Goal: Communication & Community: Answer question/provide support

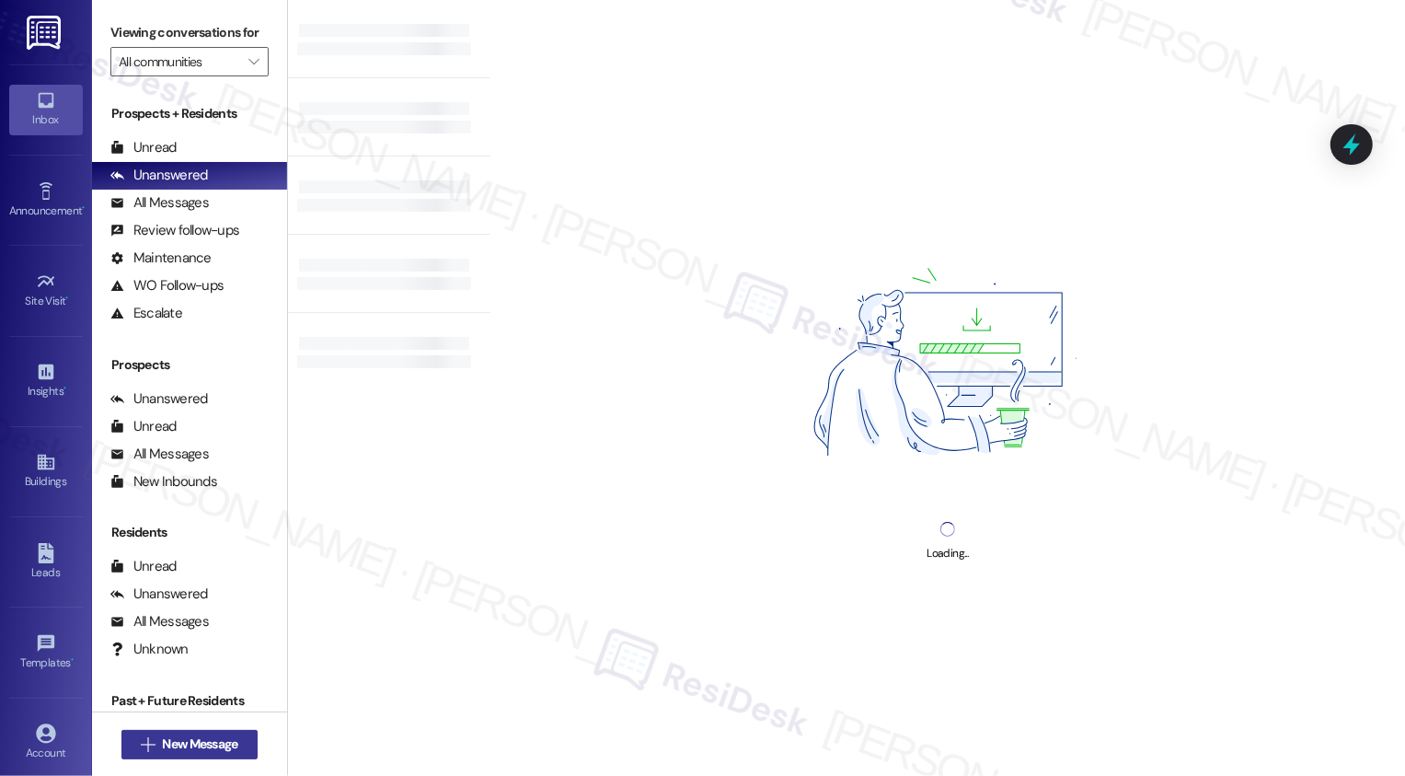
click at [204, 736] on span "New Message" at bounding box center [199, 743] width 75 height 19
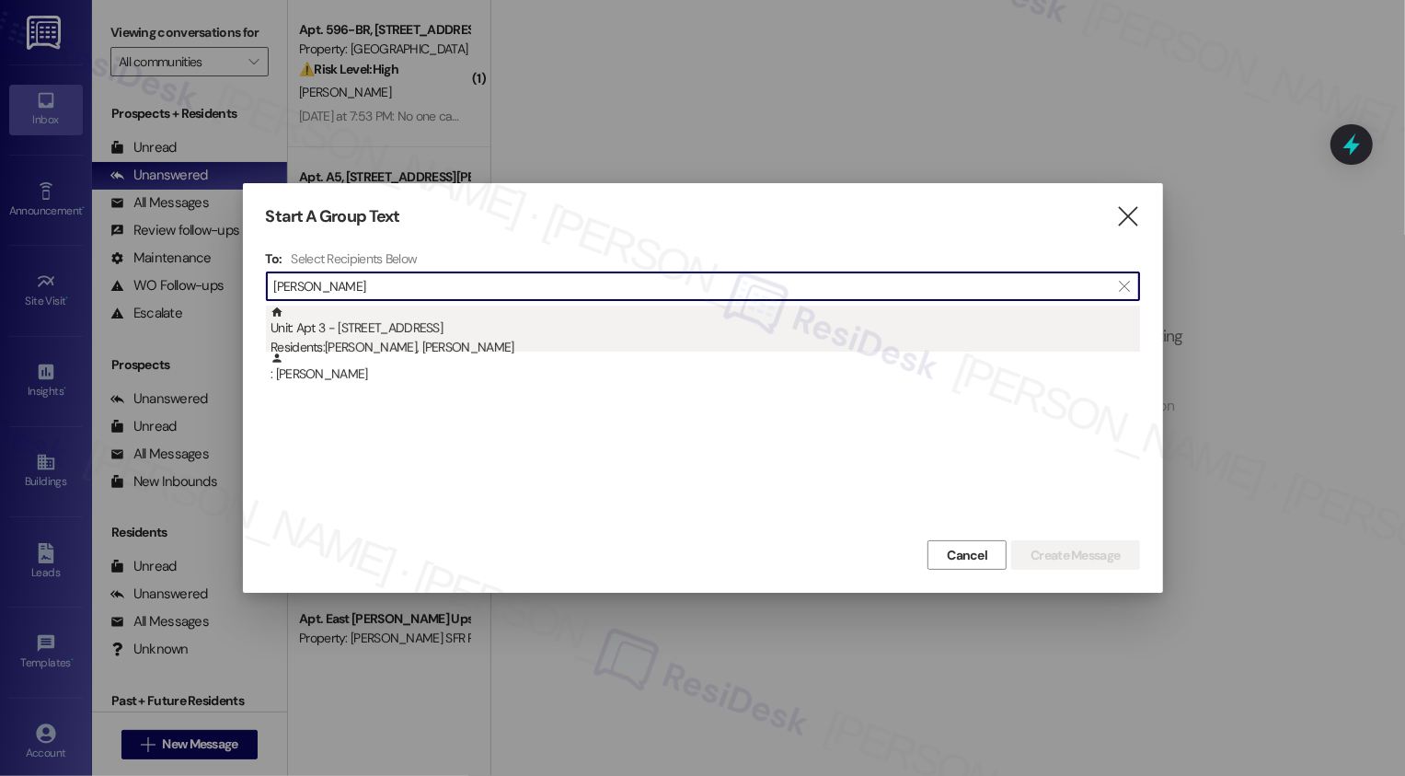
type input "[PERSON_NAME]"
click at [473, 324] on div "Unit: Apt 3 - [STREET_ADDRESS] Residents: [PERSON_NAME], [PERSON_NAME]" at bounding box center [704, 331] width 869 height 52
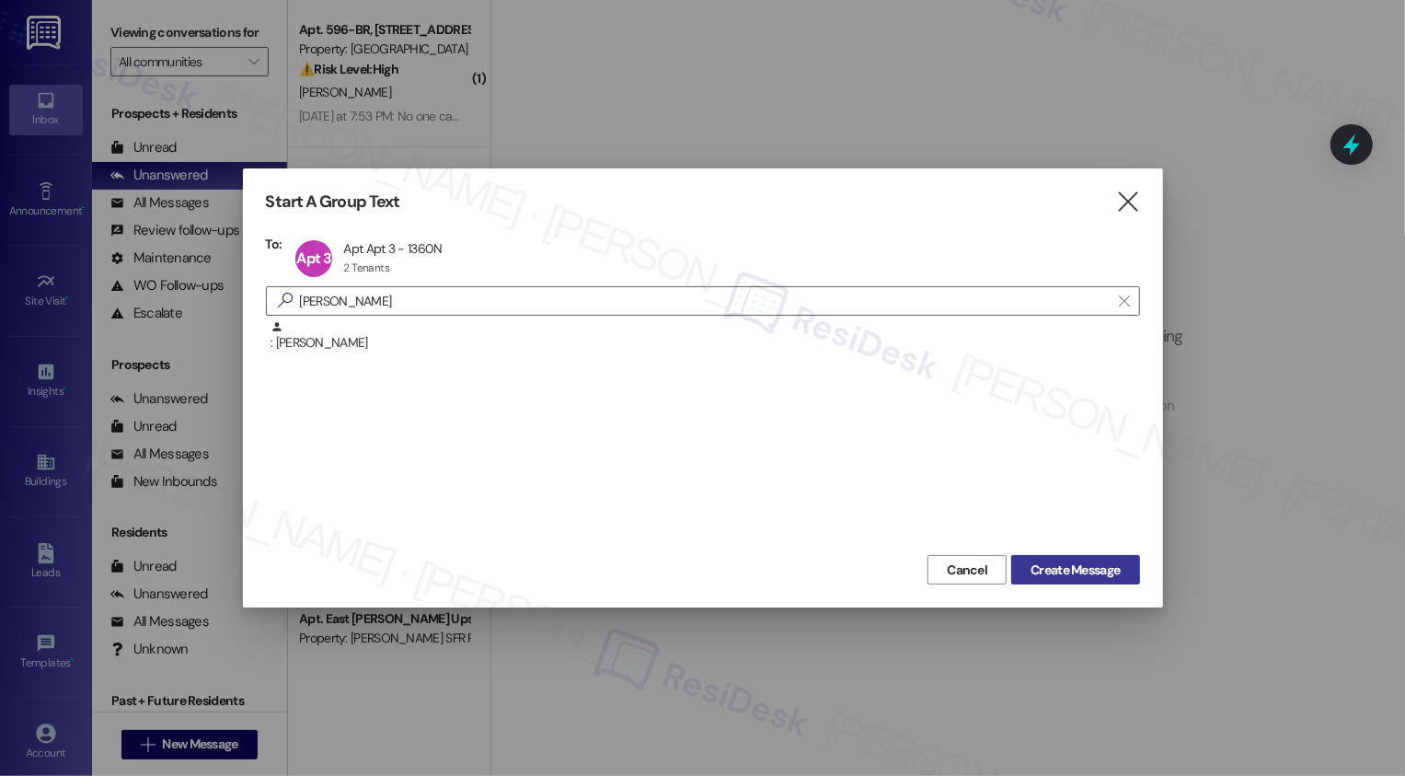
click at [1030, 564] on span "Create Message" at bounding box center [1074, 569] width 89 height 19
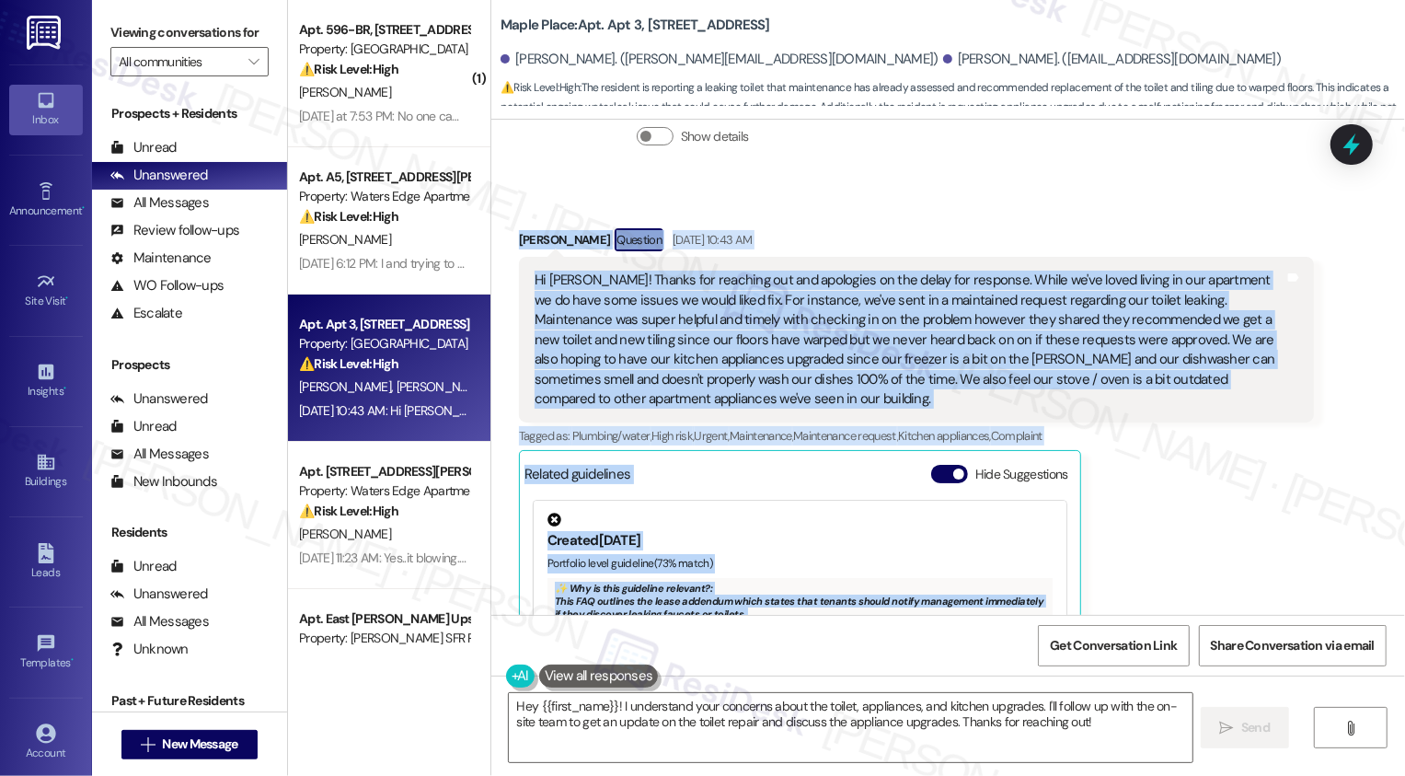
scroll to position [870, 0]
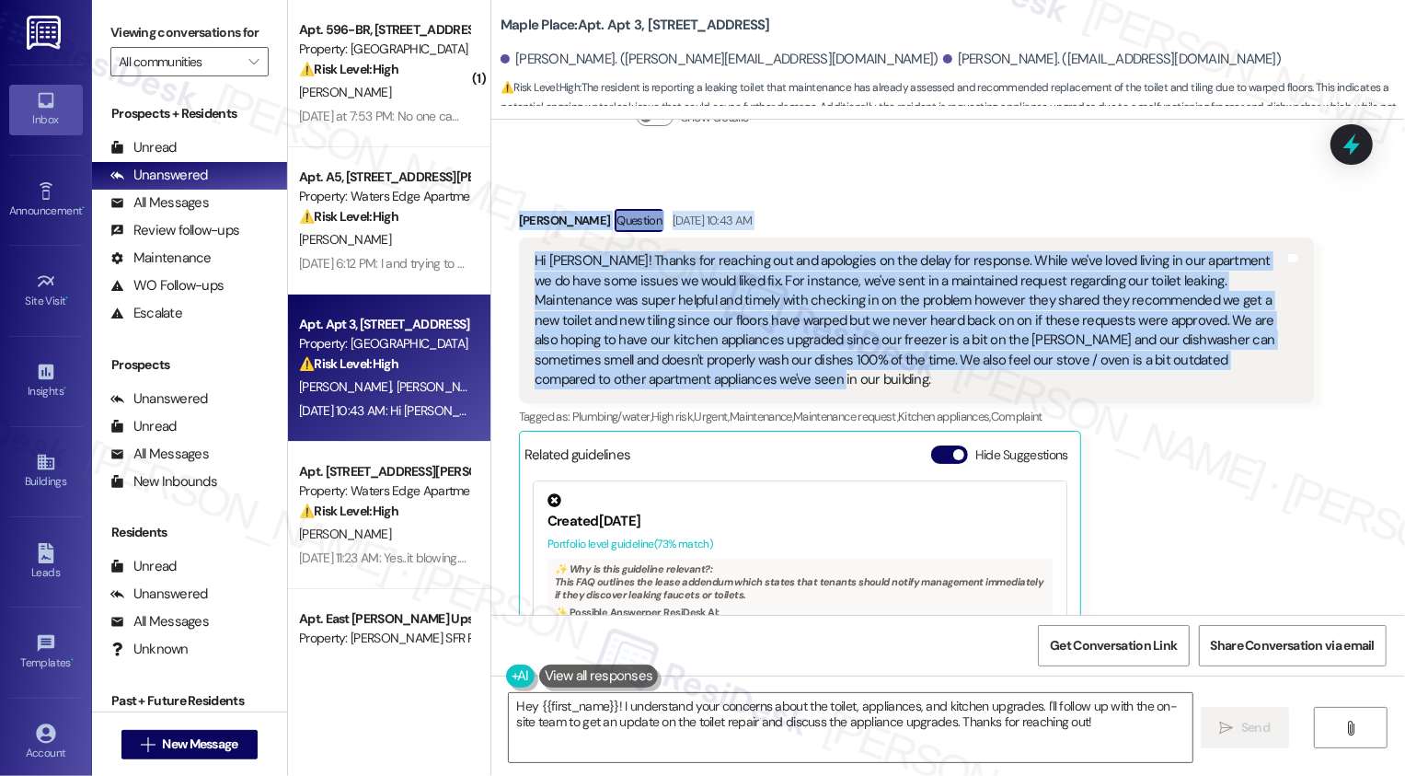
drag, startPoint x: 593, startPoint y: 235, endPoint x: 844, endPoint y: 352, distance: 276.6
click at [844, 352] on div "Lease started [DATE] 8:00 PM Survey, sent via SMS Residesk Automated Survey [DA…" at bounding box center [948, 367] width 914 height 495
copy div "esidesk Automated Survey [DATE] 12:19 PM Hi there [PERSON_NAME] and [PERSON_NAM…"
click at [1261, 438] on div "[PERSON_NAME] Question [DATE] 10:43 AM Hi [PERSON_NAME]! Thanks for reaching ou…" at bounding box center [916, 499] width 795 height 580
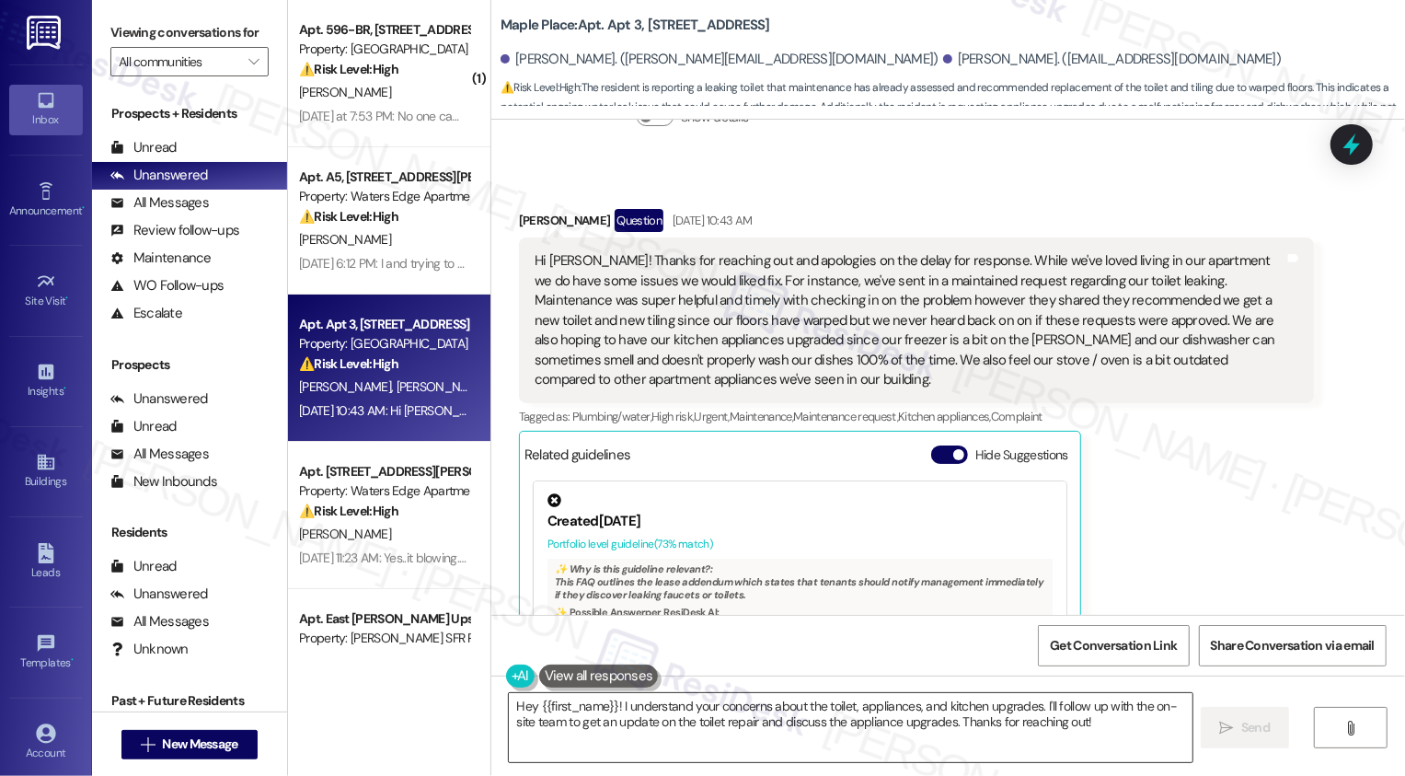
click at [644, 711] on textarea "Hey {{first_name}}! I understand your concerns about the toilet, appliances, an…" at bounding box center [851, 727] width 684 height 69
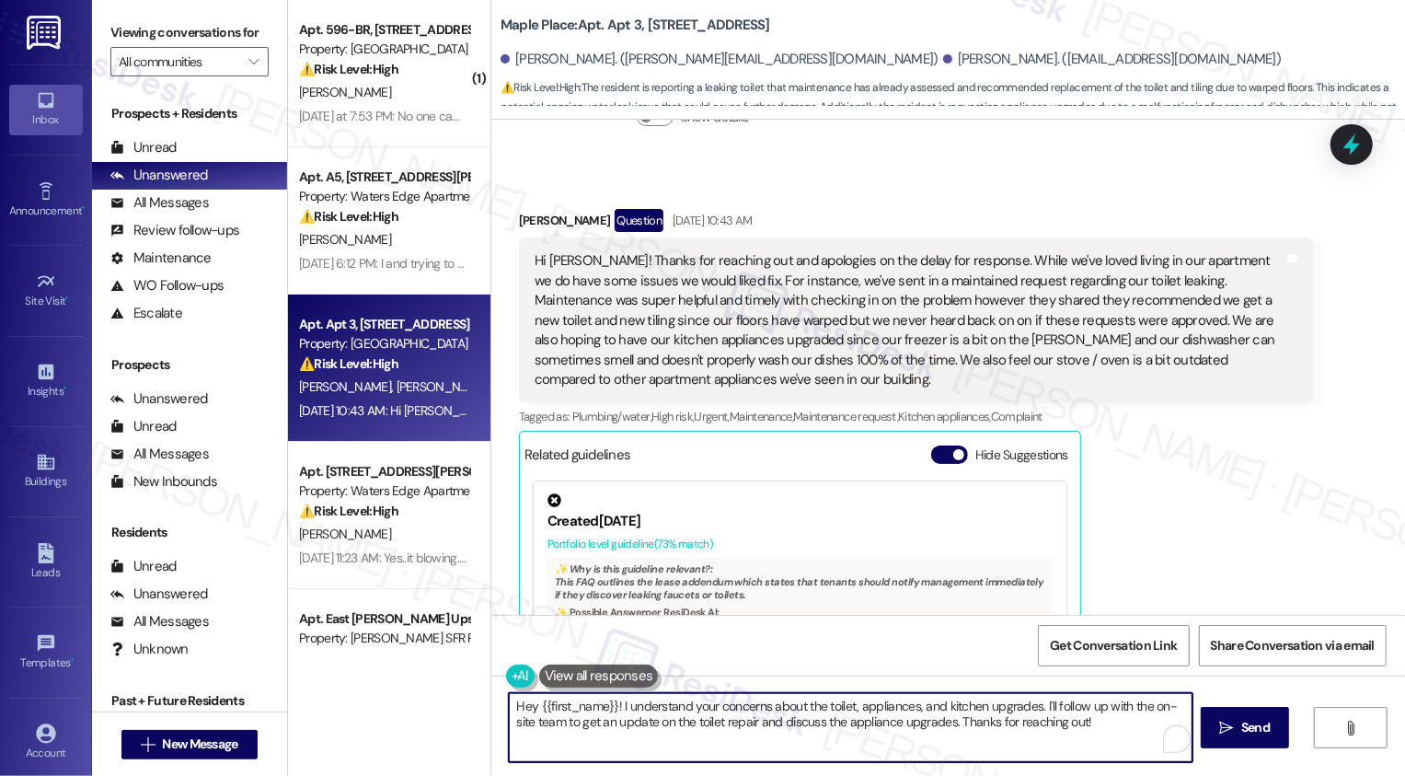
paste textarea "i [PERSON_NAME], thank you so much for getting back to me and for sharing these…"
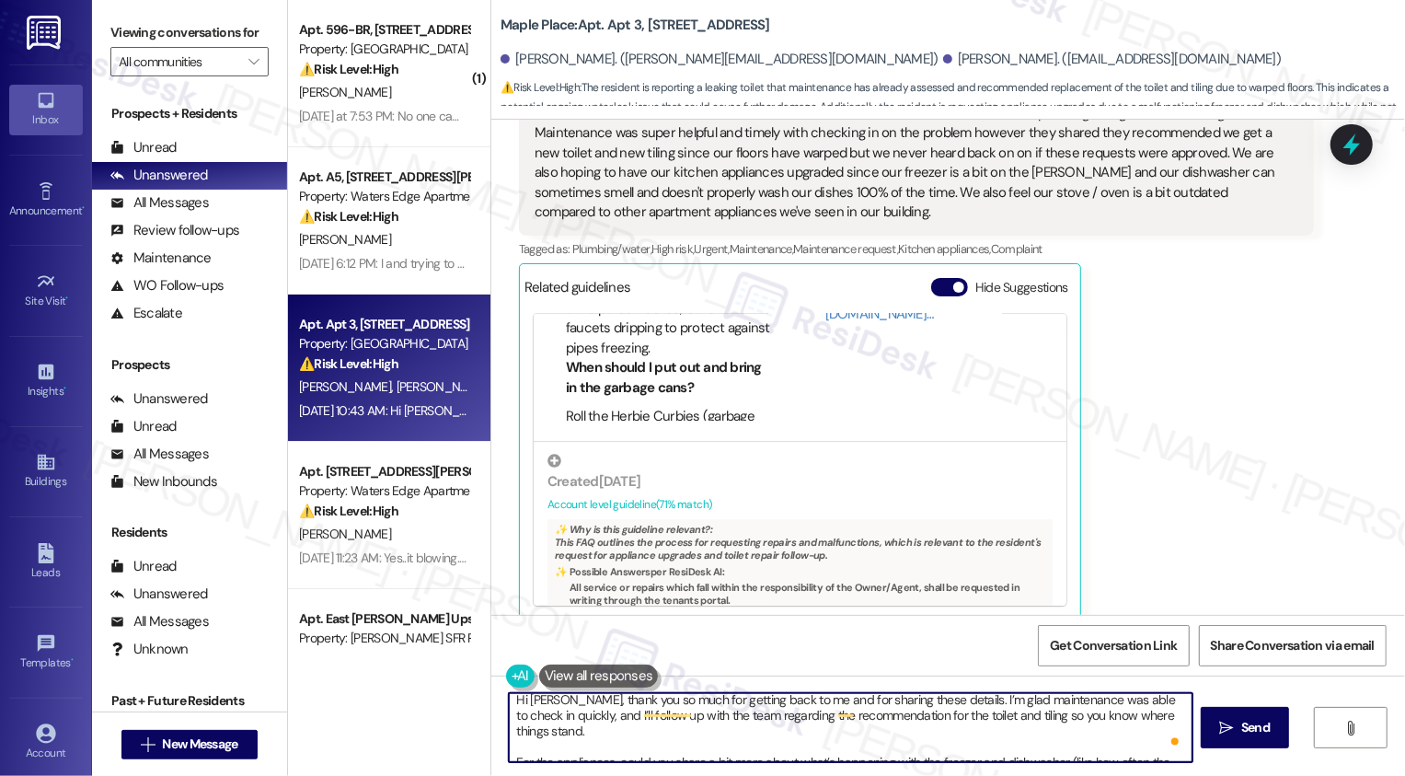
scroll to position [6, 0]
click at [821, 719] on textarea "Hi [PERSON_NAME], thank you so much for getting back to me and for sharing thes…" at bounding box center [851, 727] width 684 height 69
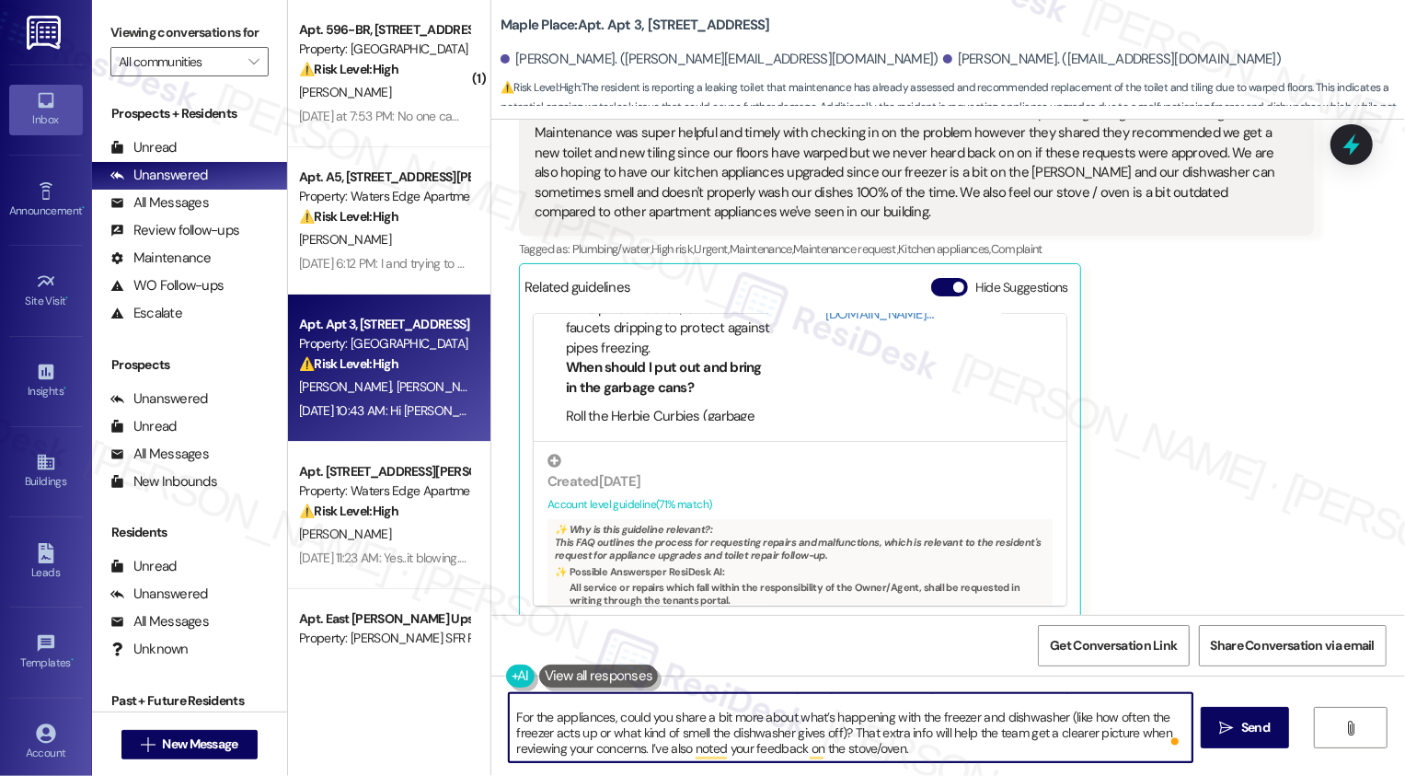
scroll to position [36, 0]
click at [934, 746] on textarea "Hi [PERSON_NAME], thank you so much for getting back to me and for sharing thes…" at bounding box center [851, 727] width 684 height 69
click at [705, 737] on textarea "Hi [PERSON_NAME], thank you so much for getting back to me and for sharing thes…" at bounding box center [851, 727] width 684 height 69
click at [834, 724] on textarea "Hi [PERSON_NAME], thank you so much for getting back to me and for sharing thes…" at bounding box center [851, 727] width 684 height 69
click at [909, 716] on textarea "Hi [PERSON_NAME], thank you so much for getting back to me and for sharing thes…" at bounding box center [851, 727] width 684 height 69
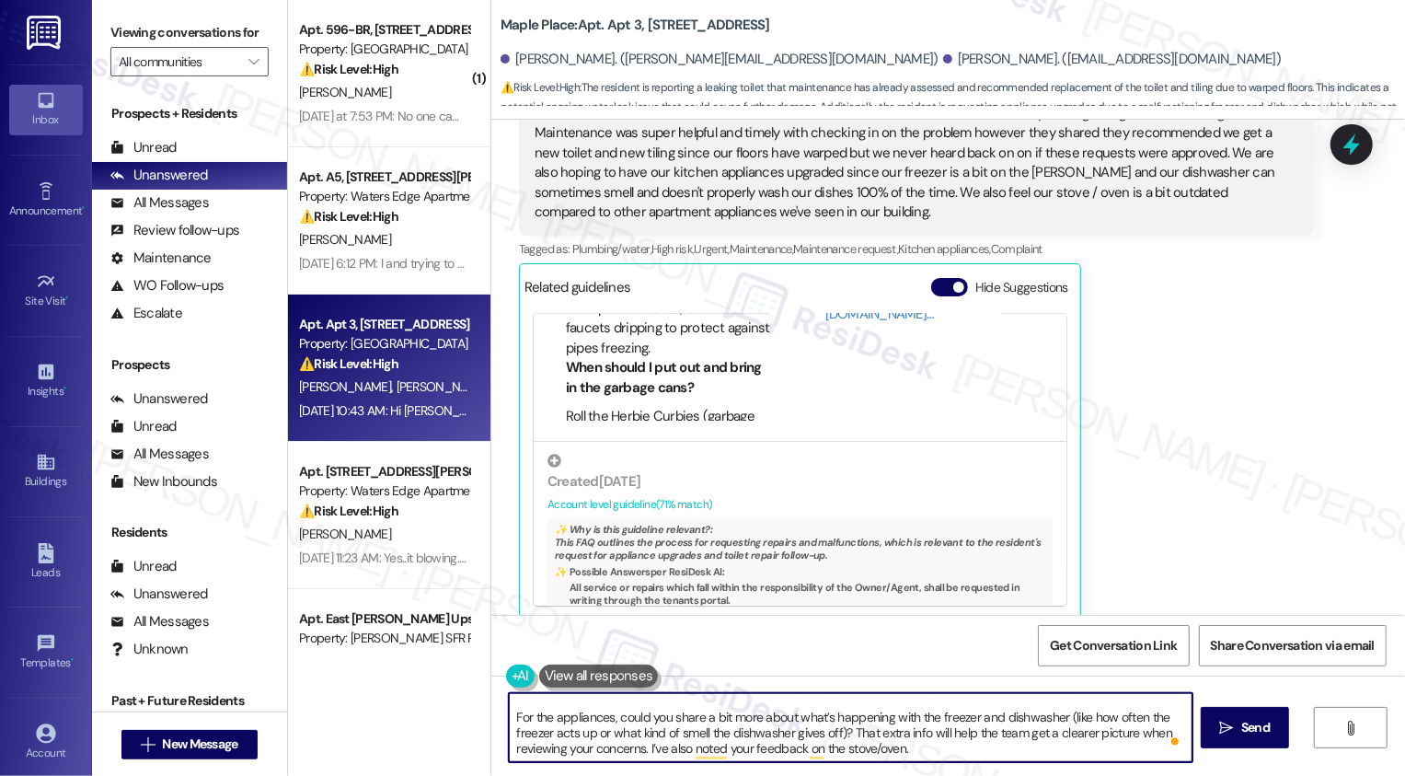
click at [922, 732] on textarea "Hi [PERSON_NAME], thank you so much for getting back to me and for sharing thes…" at bounding box center [851, 727] width 684 height 69
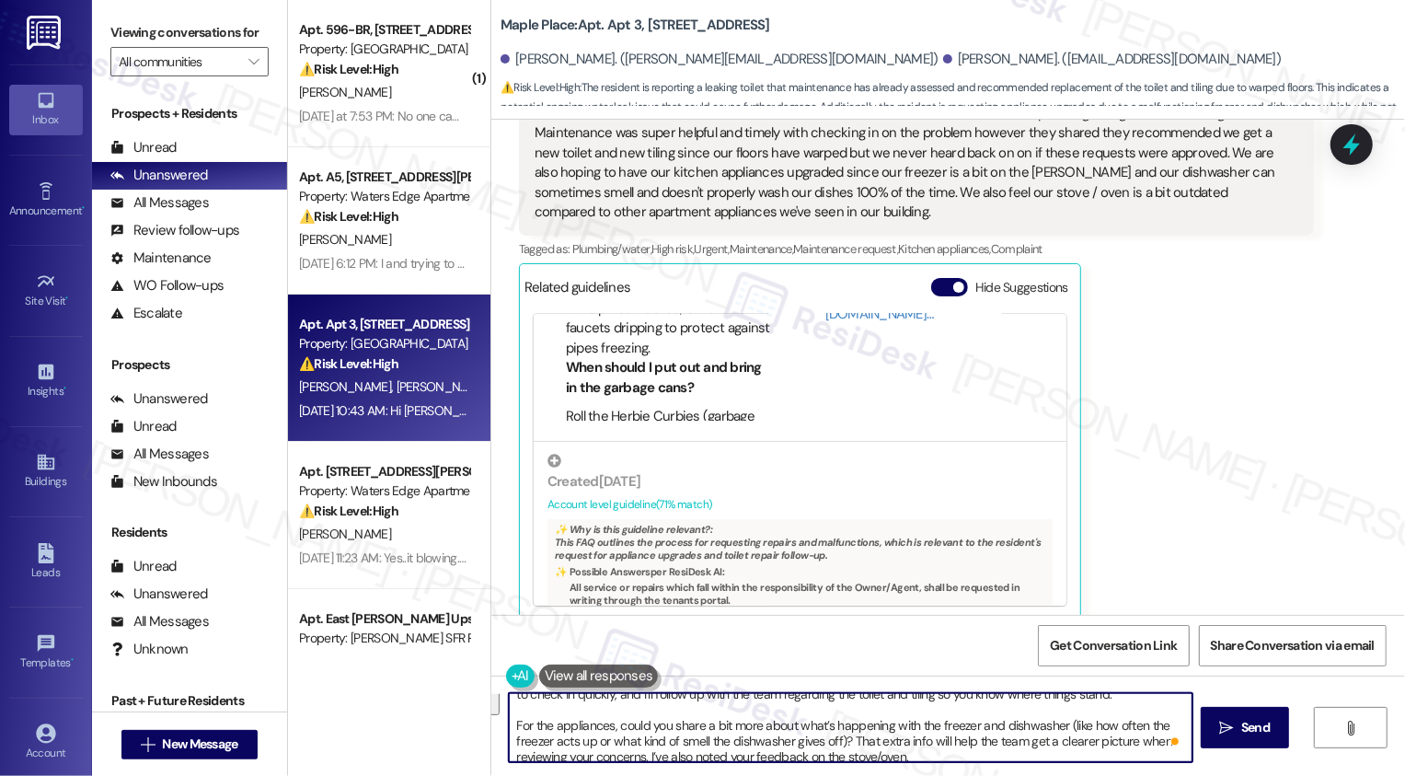
scroll to position [0, 0]
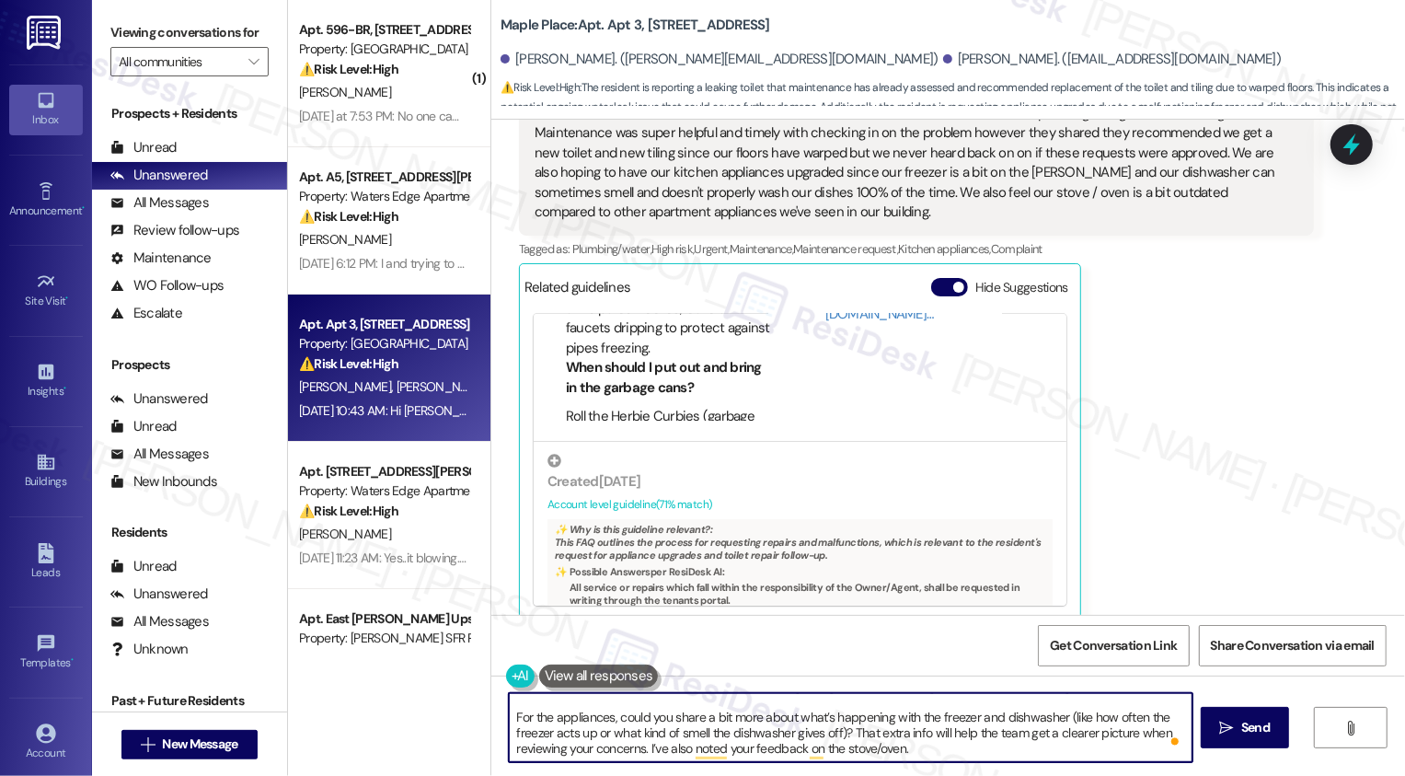
drag, startPoint x: 502, startPoint y: 751, endPoint x: 956, endPoint y: 776, distance: 454.3
click at [956, 775] on div "Hi [PERSON_NAME], thank you so much for getting back to me and for sharing thes…" at bounding box center [948, 744] width 914 height 138
click at [550, 746] on textarea "Hi [PERSON_NAME], thank you so much for getting back to me and for sharing thes…" at bounding box center [851, 727] width 684 height 69
type textarea "Hi [PERSON_NAME], thank you so much for getting back to me and for sharing thes…"
